Goal: Task Accomplishment & Management: Manage account settings

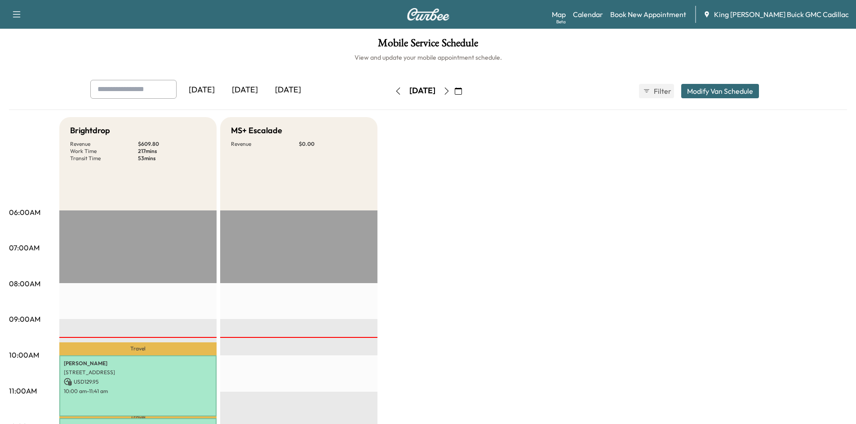
scroll to position [135, 0]
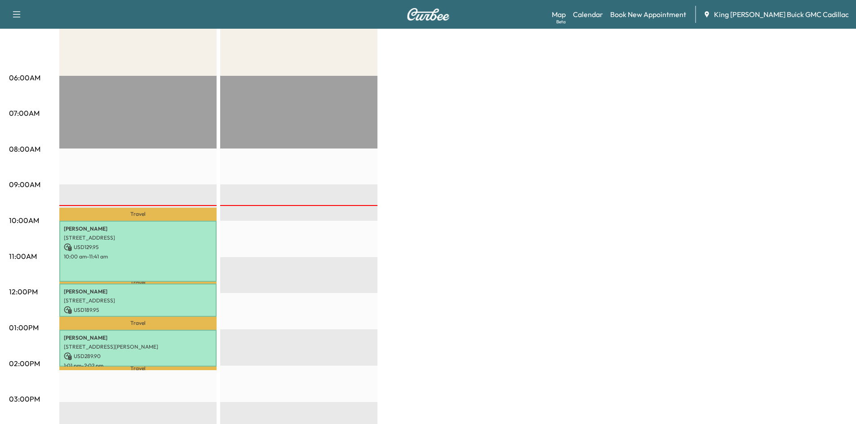
click at [541, 192] on div "Brightdrop Revenue $ 609.80 Work Time 217 mins Transit Time 53 mins Travel [PER…" at bounding box center [452, 319] width 787 height 674
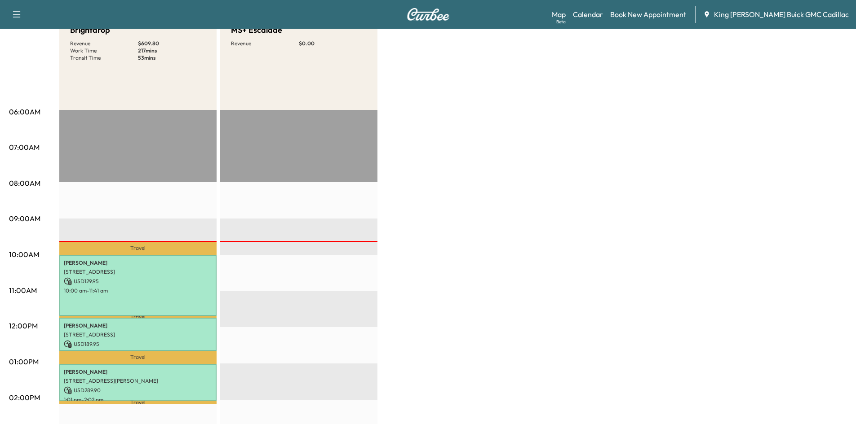
scroll to position [0, 0]
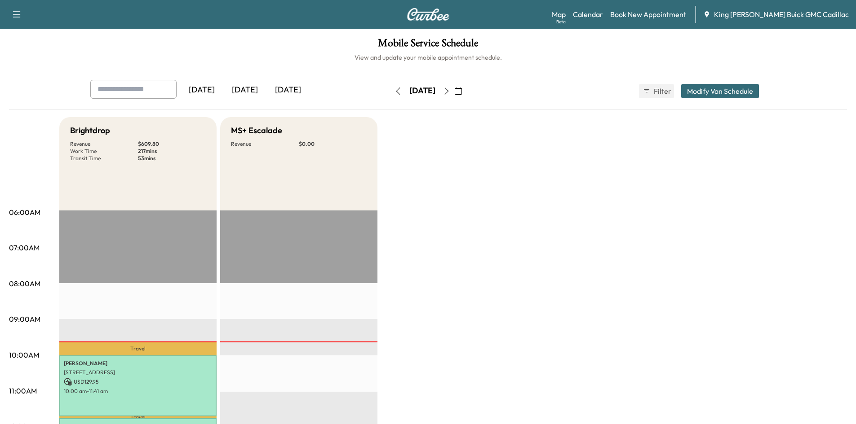
click at [450, 89] on icon "button" at bounding box center [446, 91] width 7 height 7
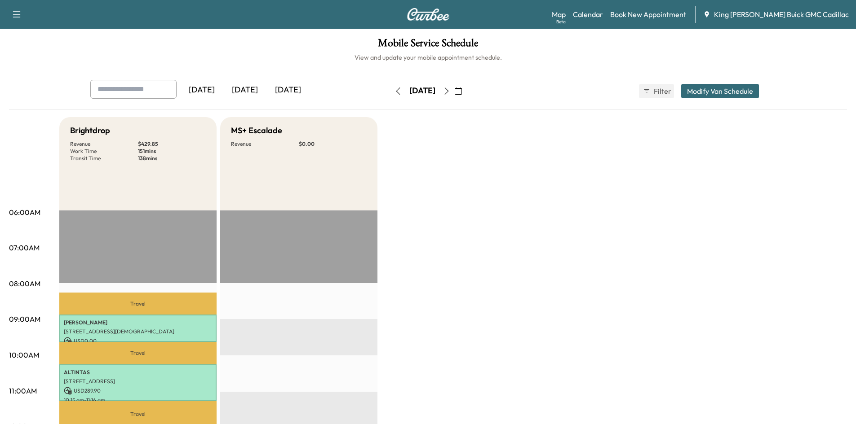
scroll to position [135, 0]
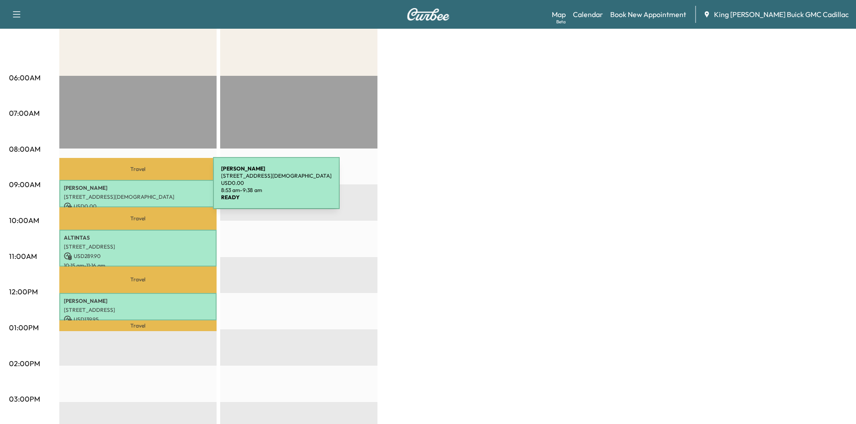
click at [146, 189] on p "[PERSON_NAME]" at bounding box center [138, 188] width 148 height 7
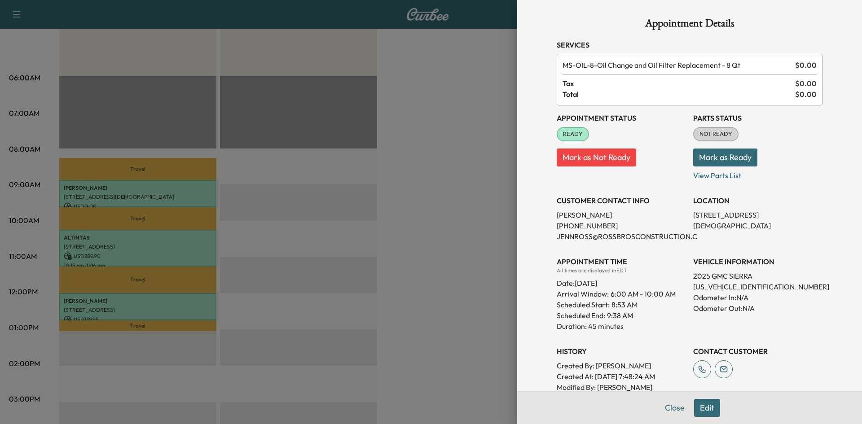
click at [129, 234] on div at bounding box center [431, 212] width 862 height 424
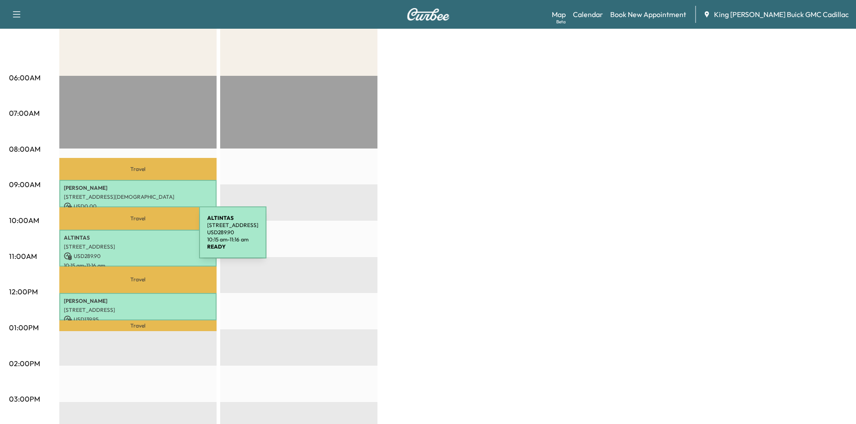
click at [133, 242] on div "ALTINTAS [STREET_ADDRESS] USD 289.90 10:15 am - 11:16 am" at bounding box center [137, 248] width 157 height 37
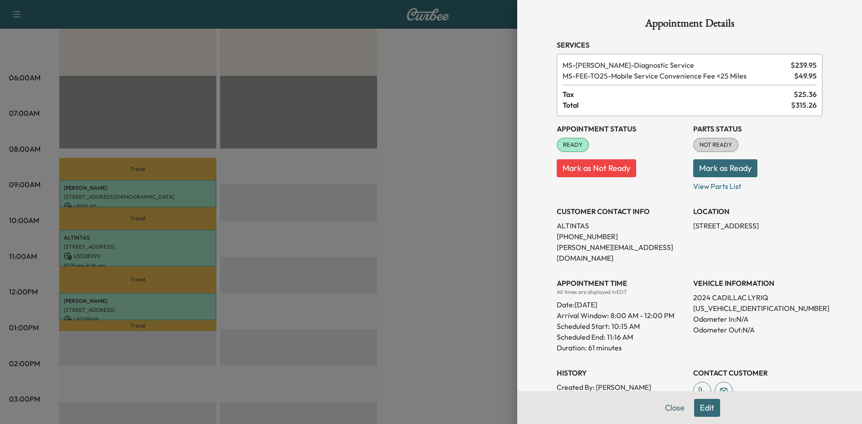
click at [411, 263] on div at bounding box center [431, 212] width 862 height 424
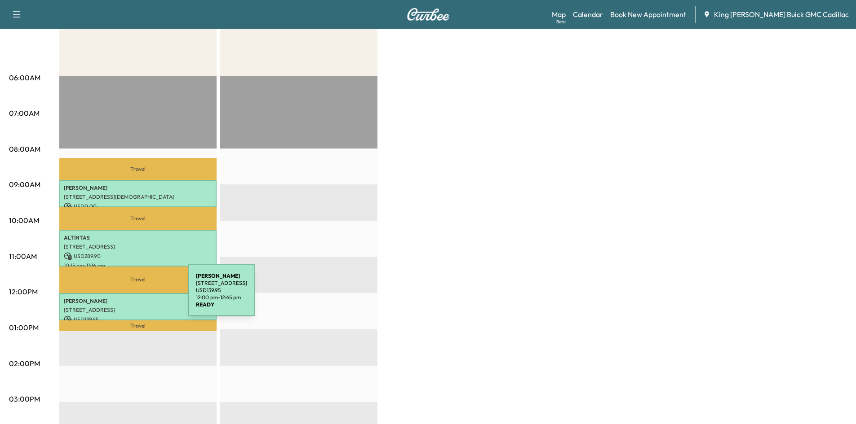
click at [120, 298] on p "[PERSON_NAME]" at bounding box center [138, 301] width 148 height 7
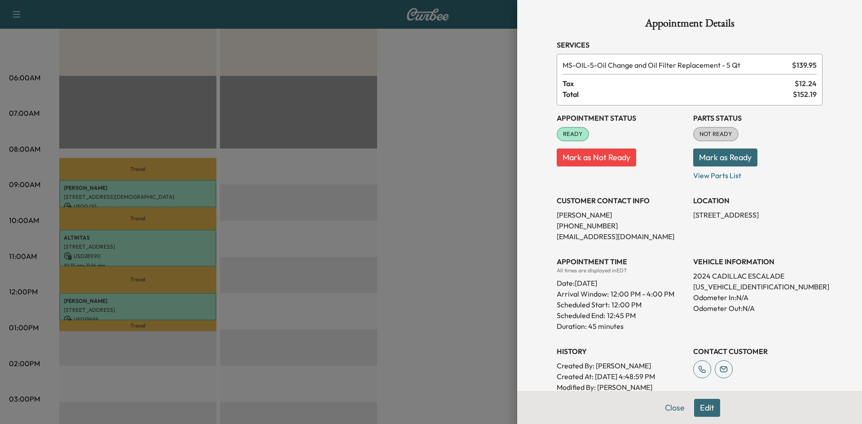
click at [517, 103] on div "Appointment Details Services MS-OIL-5 - Oil Change and Oil Filter Replacement -…" at bounding box center [689, 212] width 345 height 424
click at [502, 178] on div at bounding box center [431, 212] width 862 height 424
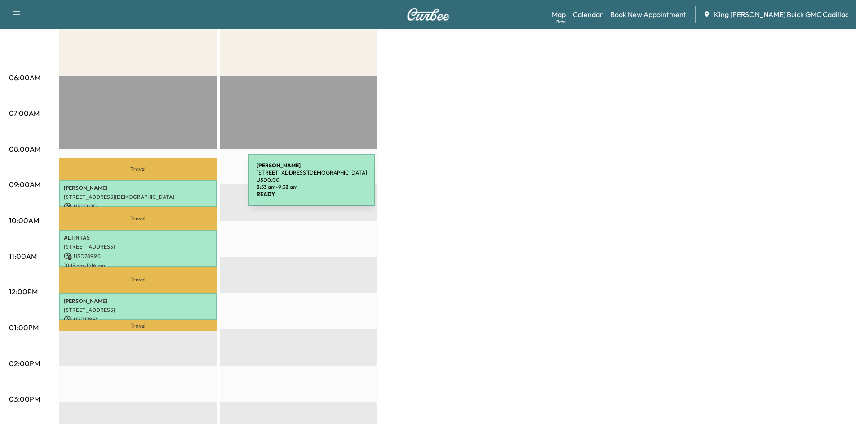
click at [177, 190] on p "[PERSON_NAME]" at bounding box center [138, 188] width 148 height 7
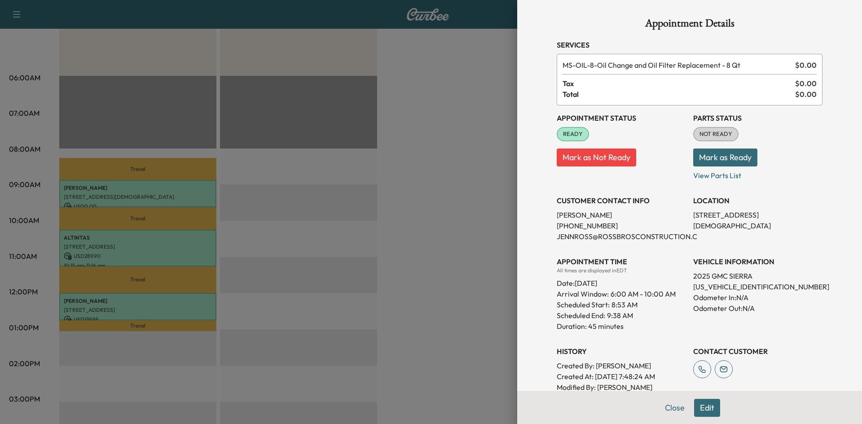
click at [483, 97] on div at bounding box center [431, 212] width 862 height 424
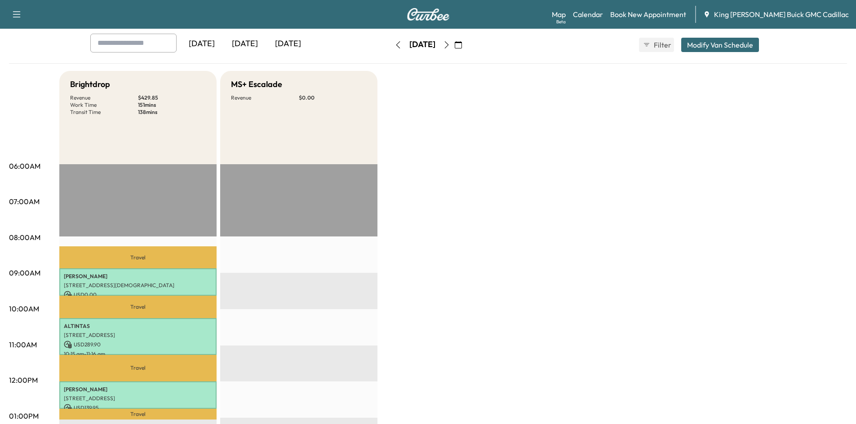
scroll to position [0, 0]
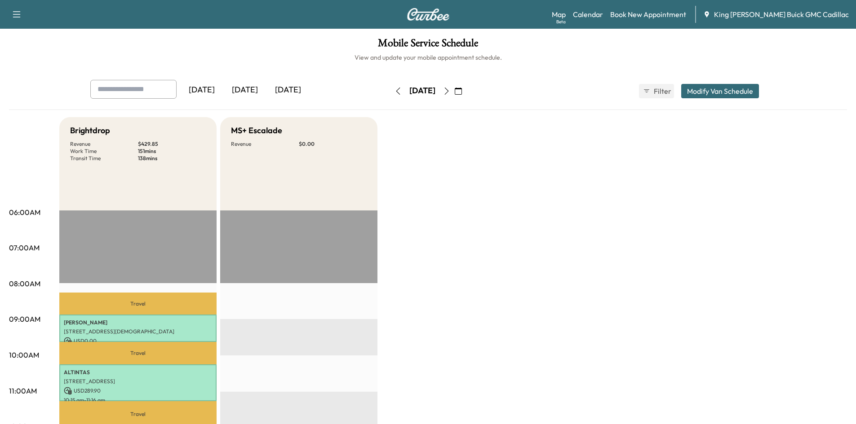
click at [450, 89] on icon "button" at bounding box center [446, 91] width 7 height 7
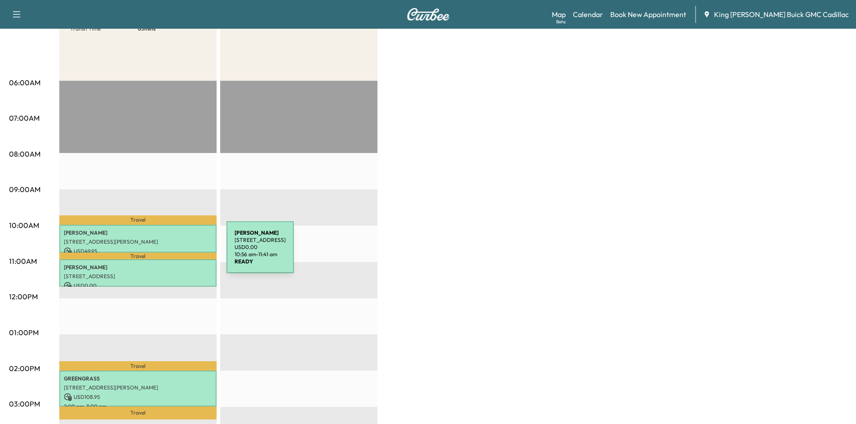
scroll to position [135, 0]
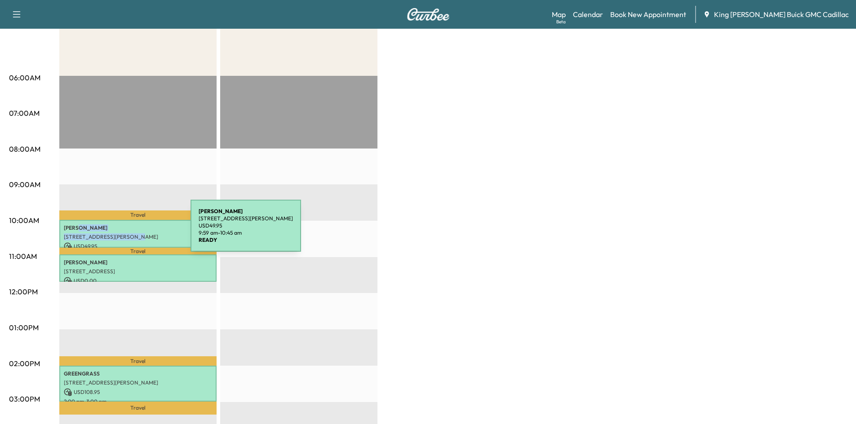
click at [124, 231] on div "[PERSON_NAME] [STREET_ADDRESS][PERSON_NAME] USD 49.95 9:59 am - 10:45 am" at bounding box center [137, 234] width 157 height 28
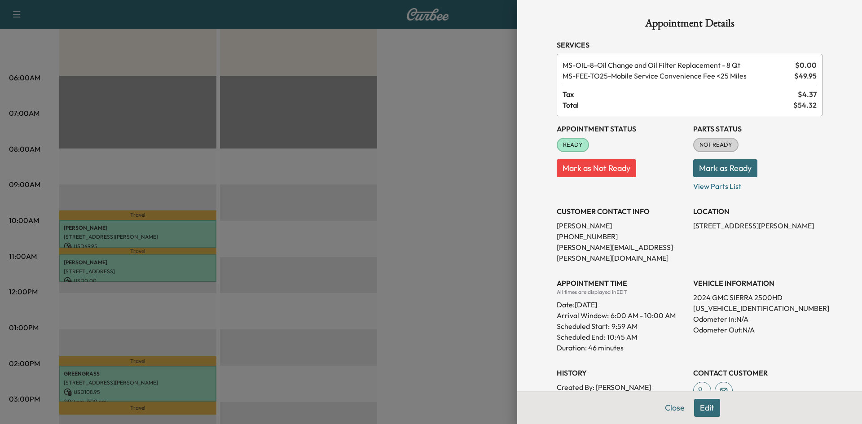
click at [118, 265] on div at bounding box center [431, 212] width 862 height 424
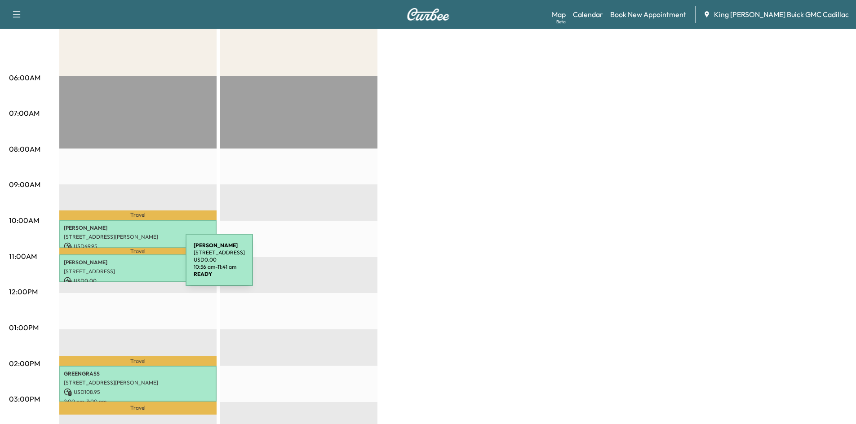
click at [118, 265] on div "[PERSON_NAME] [STREET_ADDRESS] USD 0.00 10:56 am - 11:41 am" at bounding box center [137, 268] width 157 height 27
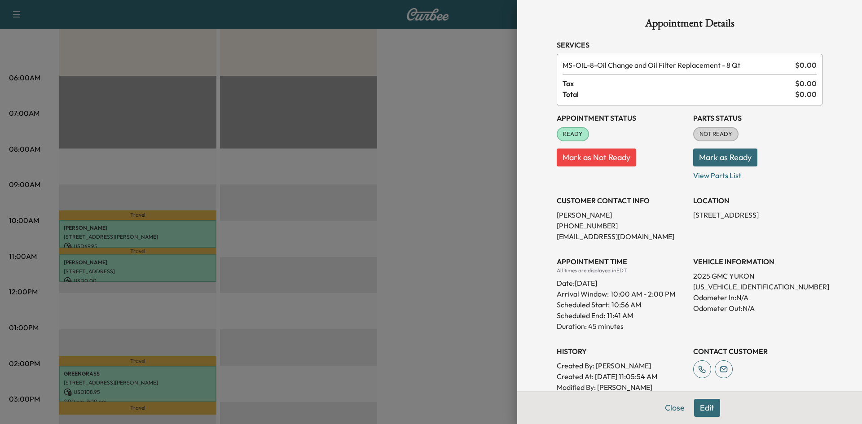
drag, startPoint x: 379, startPoint y: 192, endPoint x: 342, endPoint y: 204, distance: 39.2
click at [343, 203] on div at bounding box center [431, 212] width 862 height 424
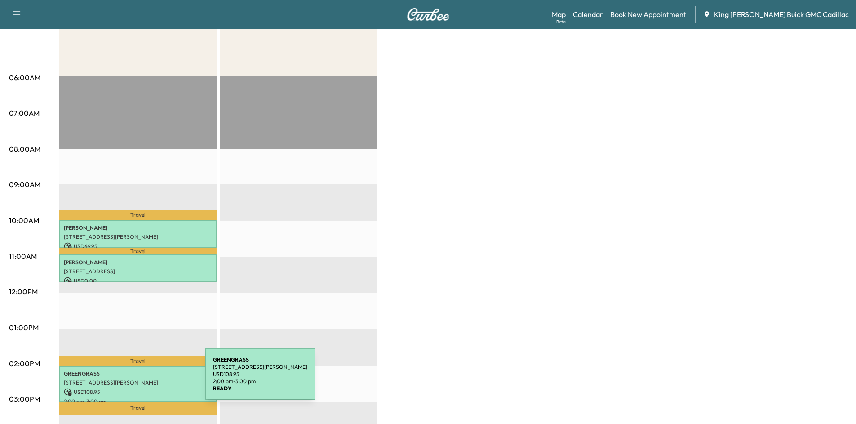
click at [137, 380] on p "[STREET_ADDRESS][PERSON_NAME]" at bounding box center [138, 383] width 148 height 7
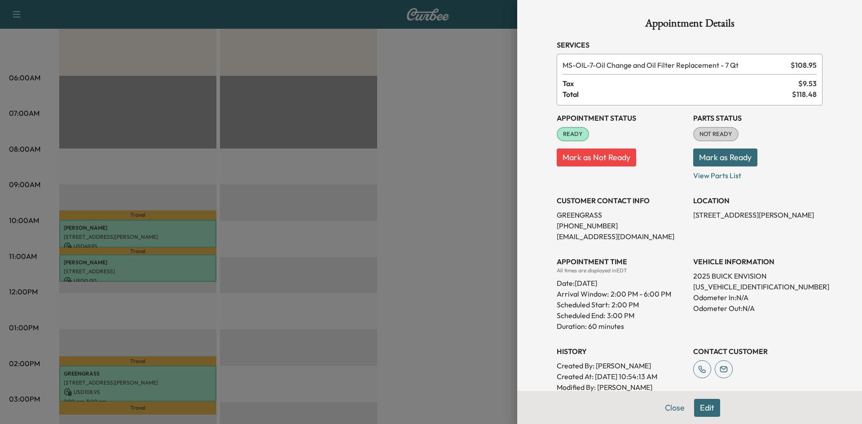
drag, startPoint x: 370, startPoint y: 191, endPoint x: 302, endPoint y: 115, distance: 102.1
click at [367, 190] on div at bounding box center [431, 212] width 862 height 424
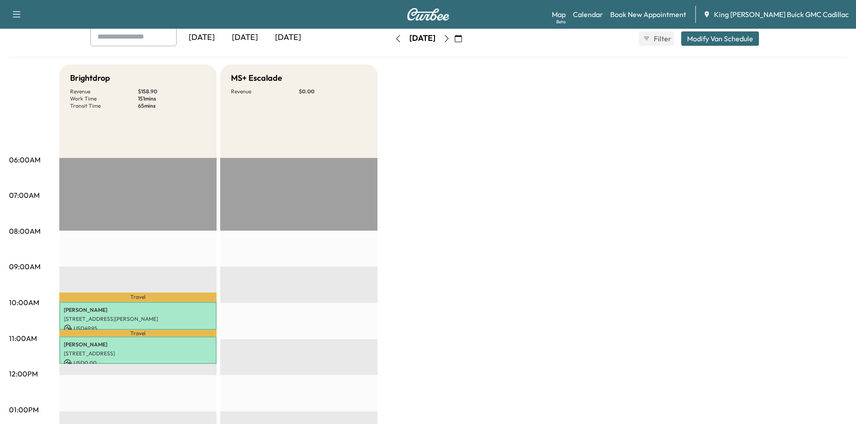
scroll to position [0, 0]
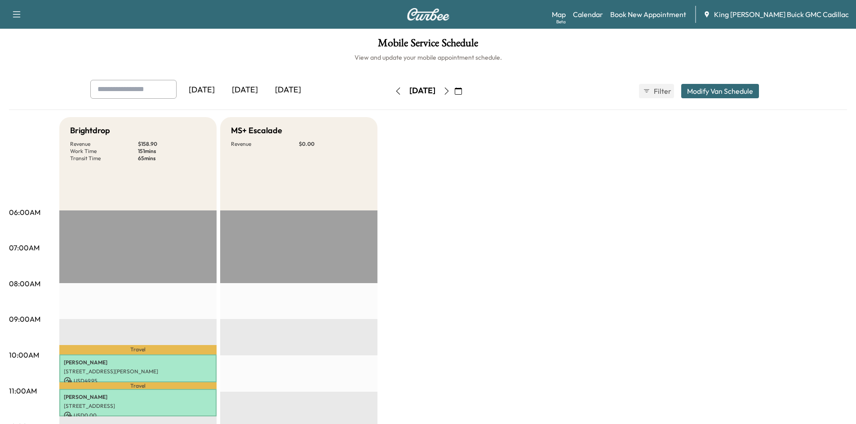
click at [364, 87] on div "[DATE] [DATE] [DATE] [DATE] October 2025 S M T W T F S 28 29 30 1 2 3 4 5 6 7 8…" at bounding box center [428, 91] width 690 height 22
click at [390, 91] on button "button" at bounding box center [397, 91] width 15 height 14
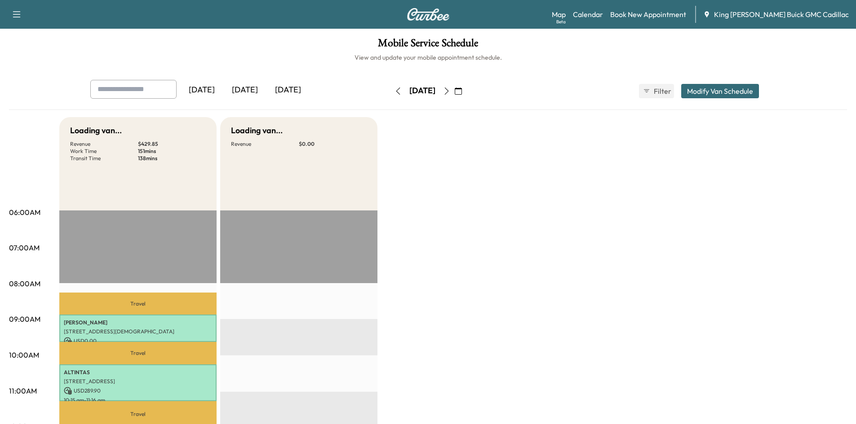
click at [394, 93] on icon "button" at bounding box center [397, 91] width 7 height 7
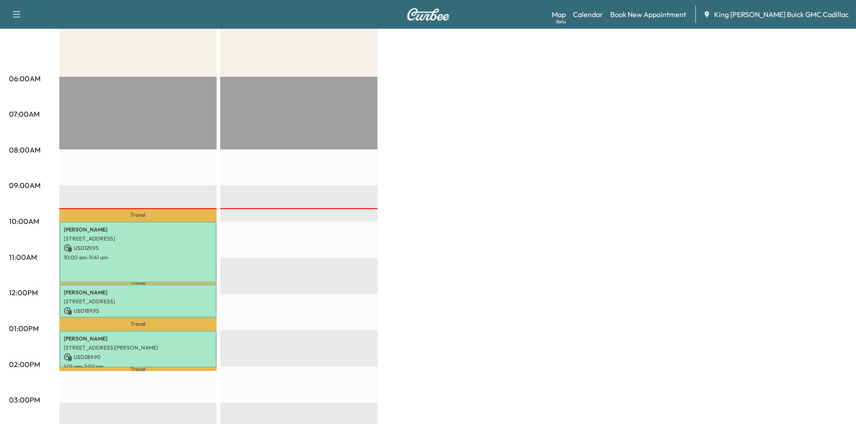
scroll to position [90, 0]
